Goal: Information Seeking & Learning: Learn about a topic

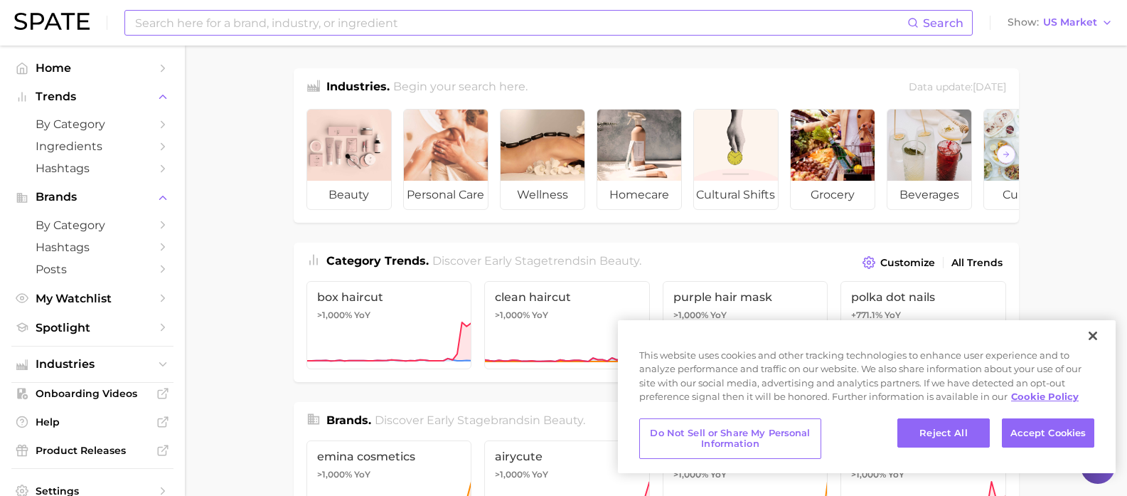
click at [388, 23] on input at bounding box center [521, 23] width 774 height 24
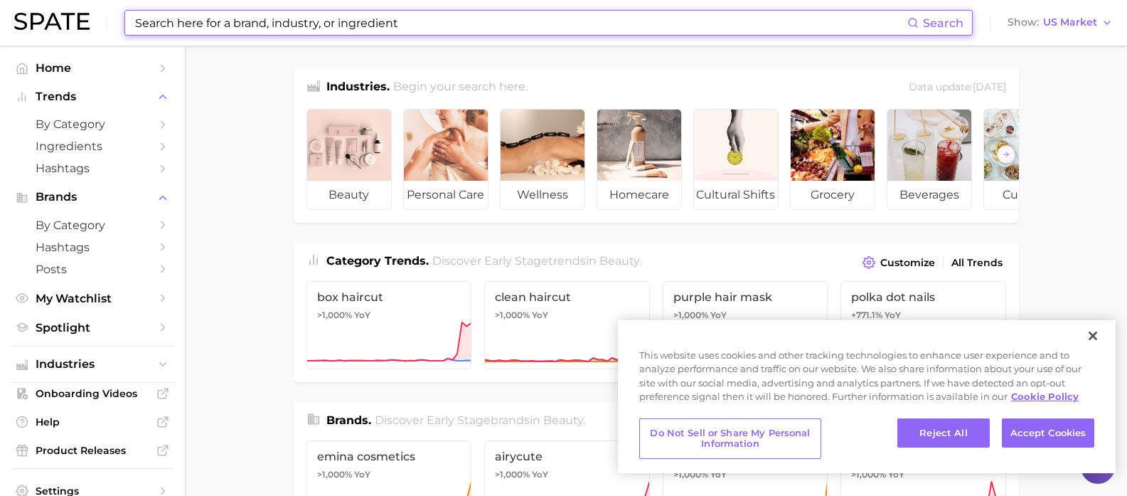
paste input "creatine chews"
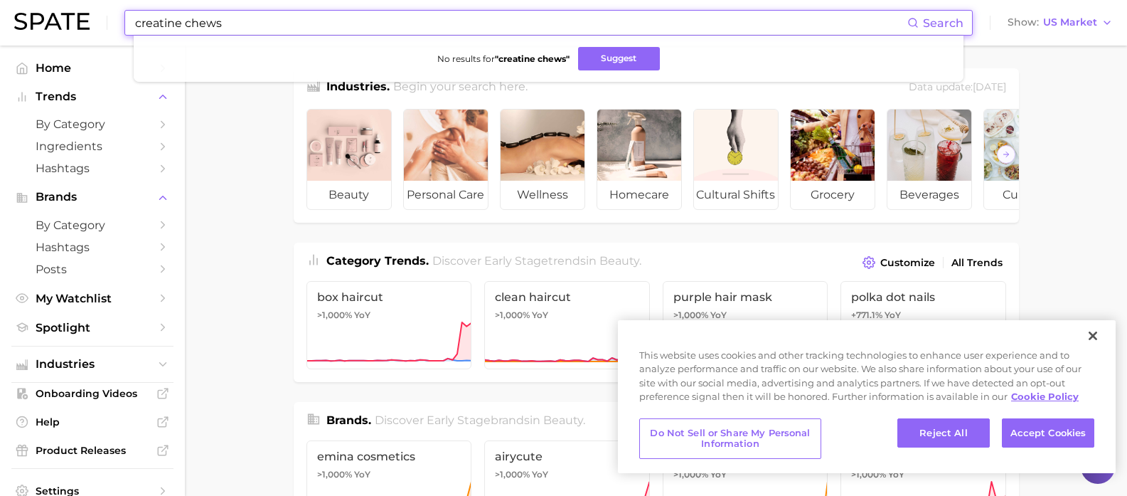
click at [198, 23] on input "creatine chews" at bounding box center [521, 23] width 774 height 24
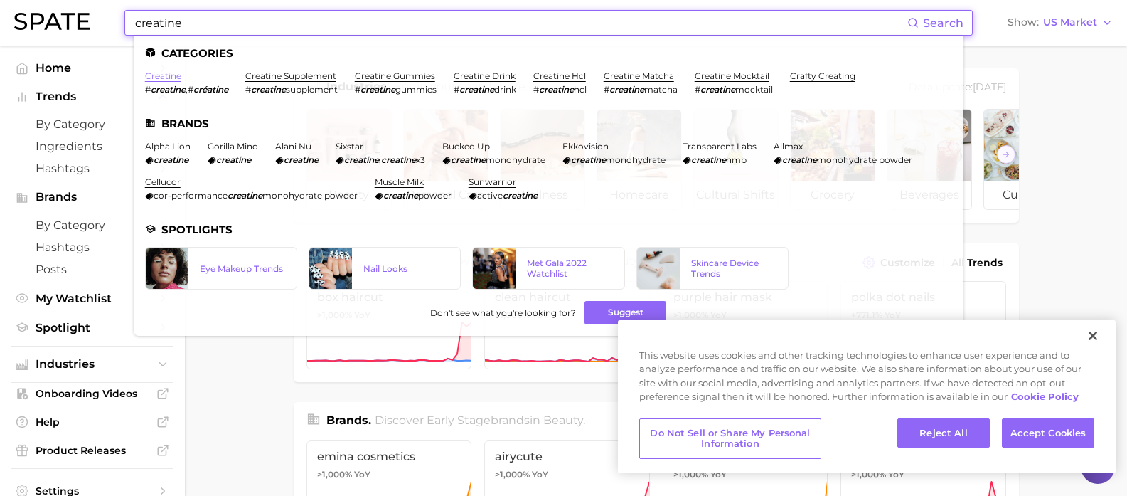
type input "creatine"
click at [161, 78] on link "creatine" at bounding box center [163, 75] width 36 height 11
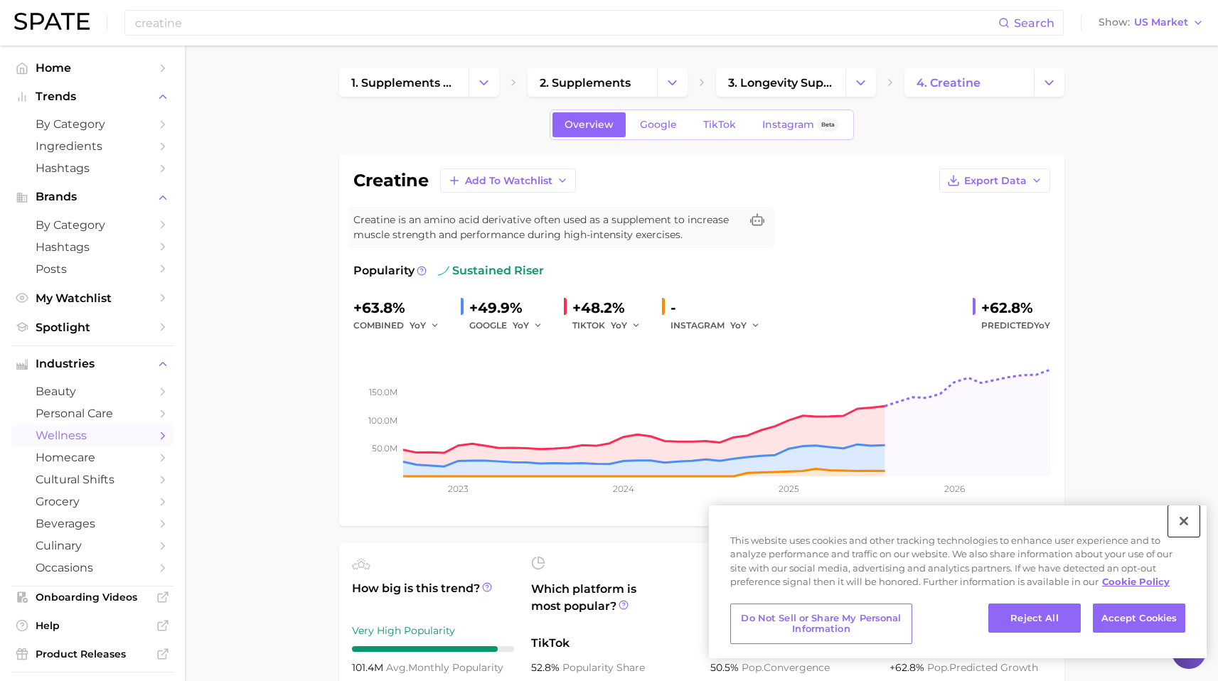
click at [1137, 495] on button "Close" at bounding box center [1183, 521] width 31 height 31
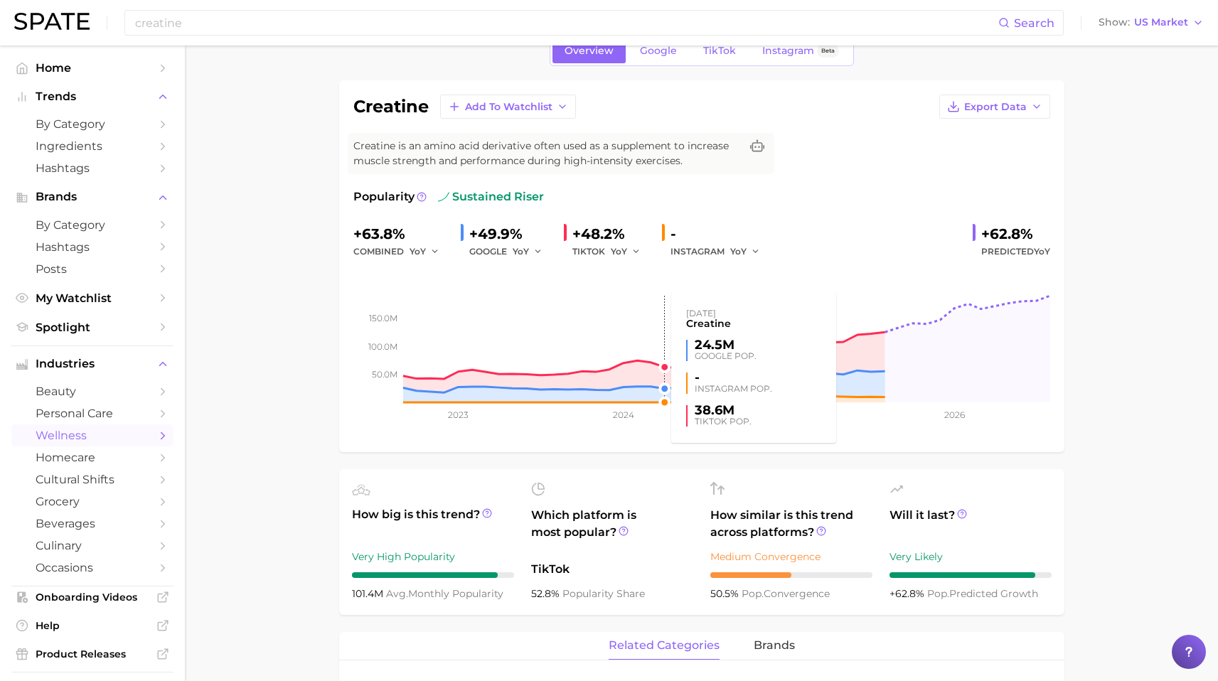
scroll to position [72, 0]
